Goal: Information Seeking & Learning: Learn about a topic

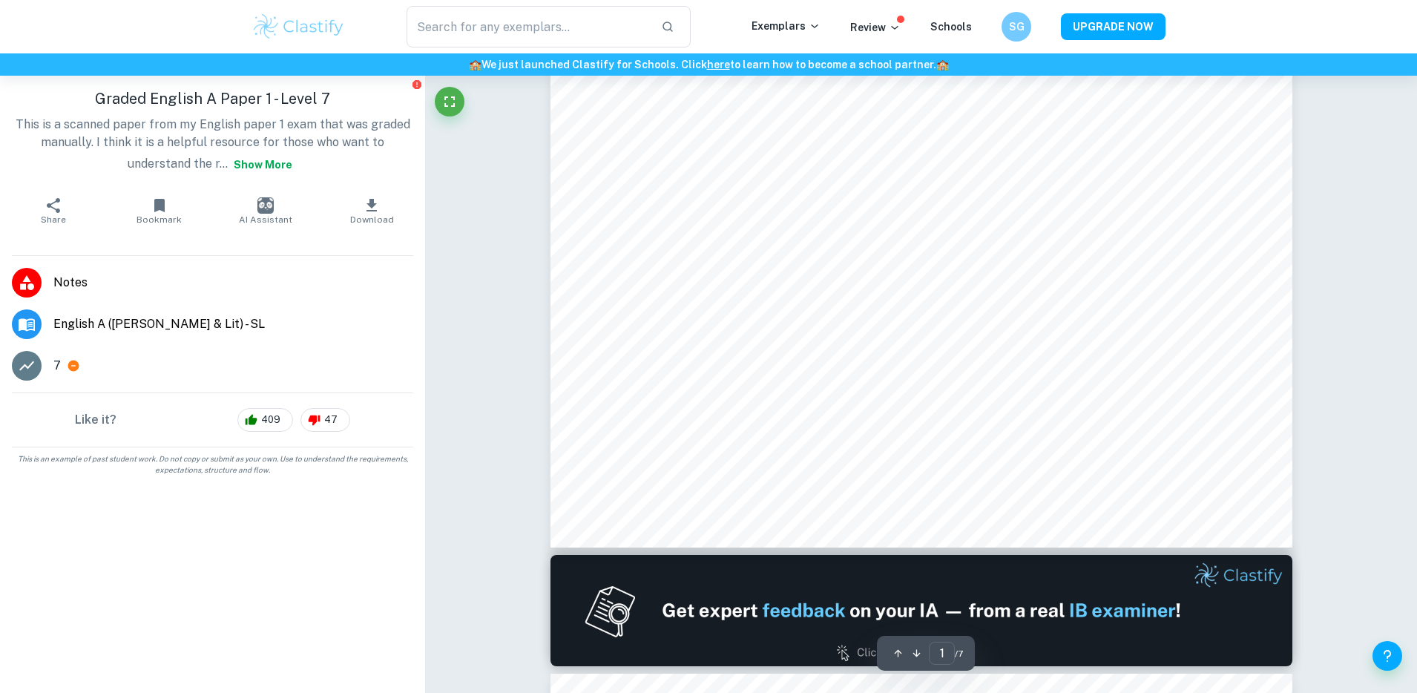
scroll to position [602, 0]
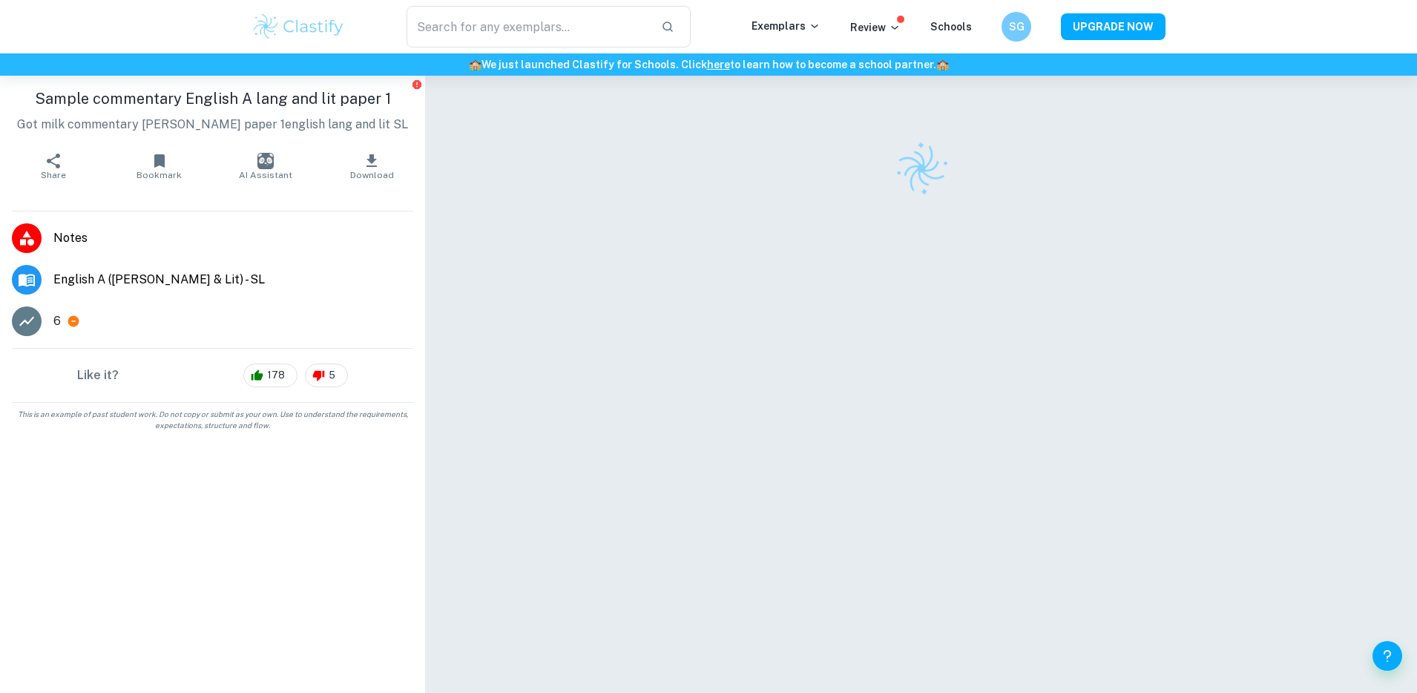
click at [94, 287] on span "English A ([PERSON_NAME] & Lit) - SL" at bounding box center [233, 280] width 360 height 18
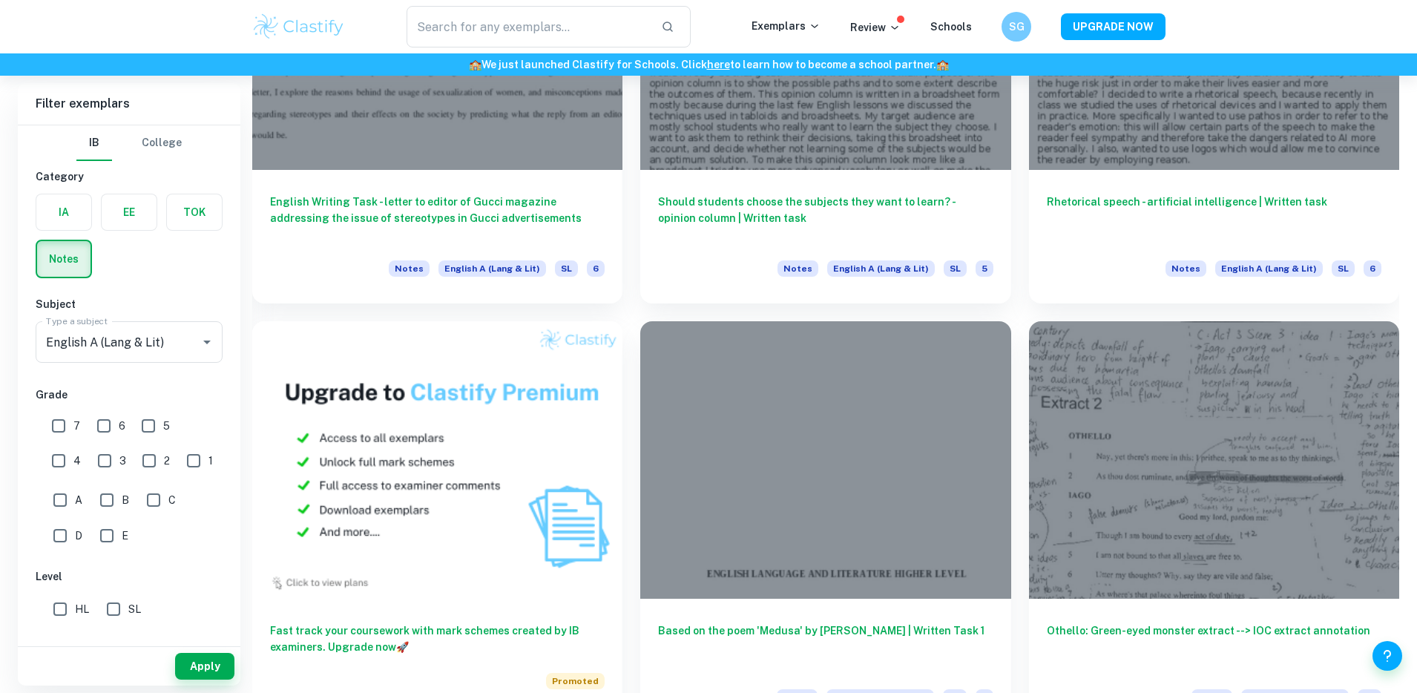
scroll to position [924, 0]
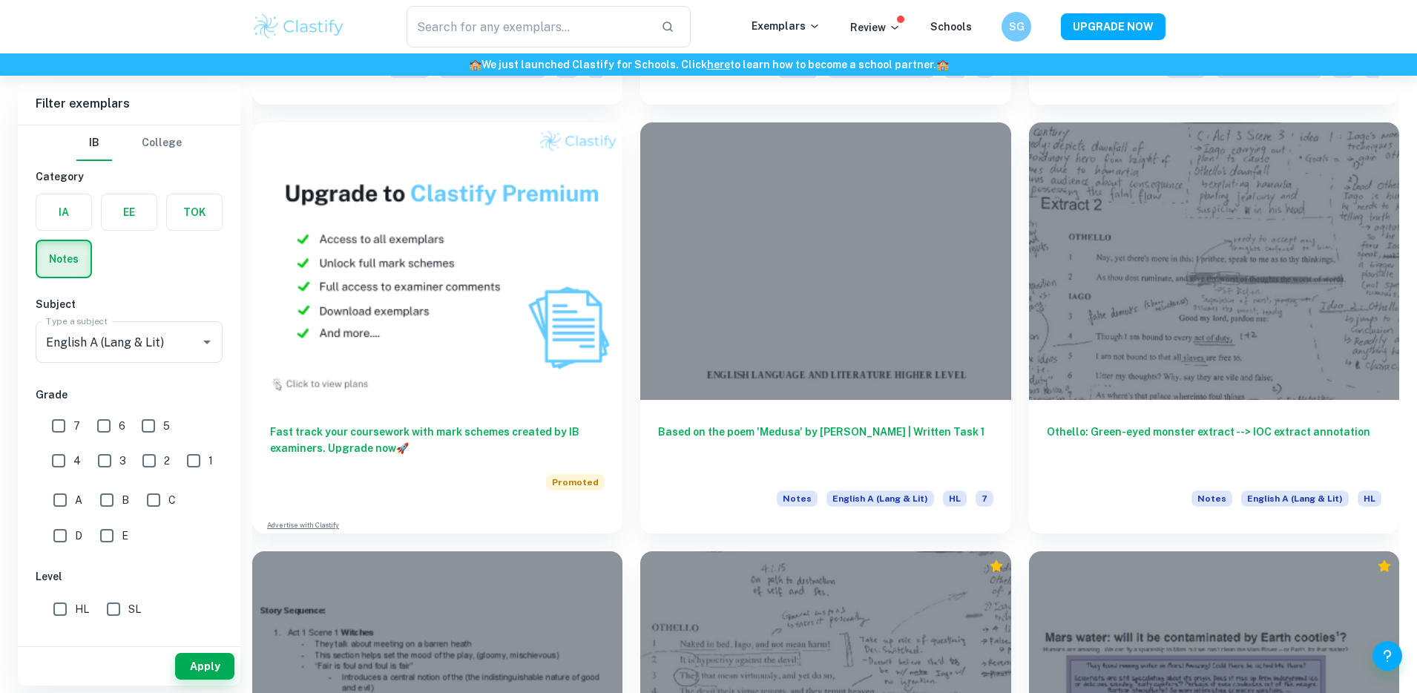
click at [87, 261] on label "button" at bounding box center [63, 259] width 53 height 36
click at [0, 0] on input "radio" at bounding box center [0, 0] width 0 height 0
